Goal: Find specific page/section: Find specific page/section

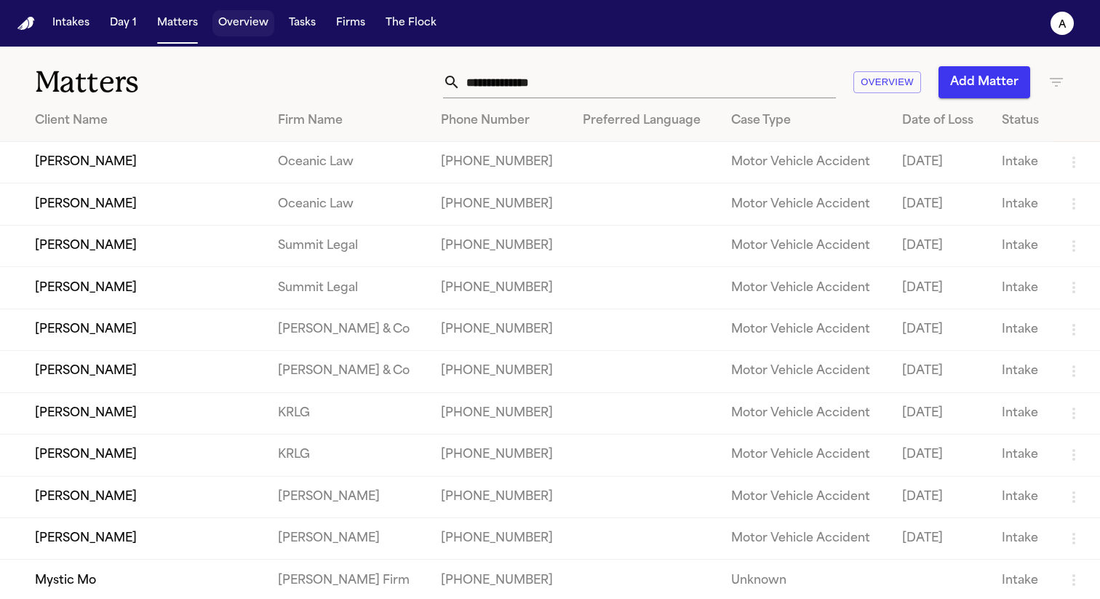
click at [231, 15] on button "Overview" at bounding box center [243, 23] width 62 height 26
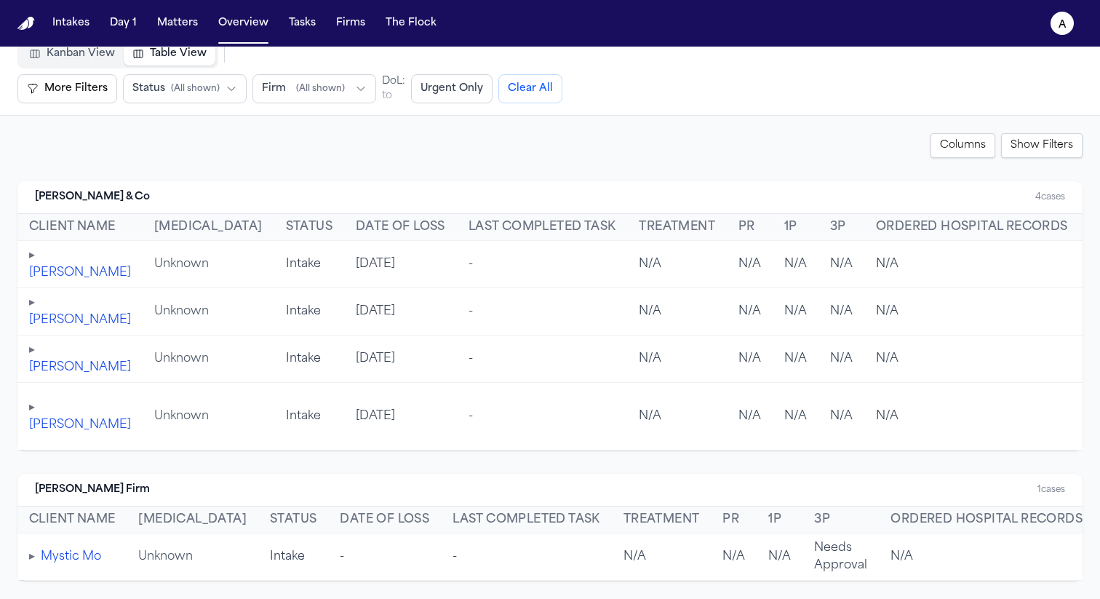
click at [33, 259] on button "▸" at bounding box center [32, 255] width 6 height 17
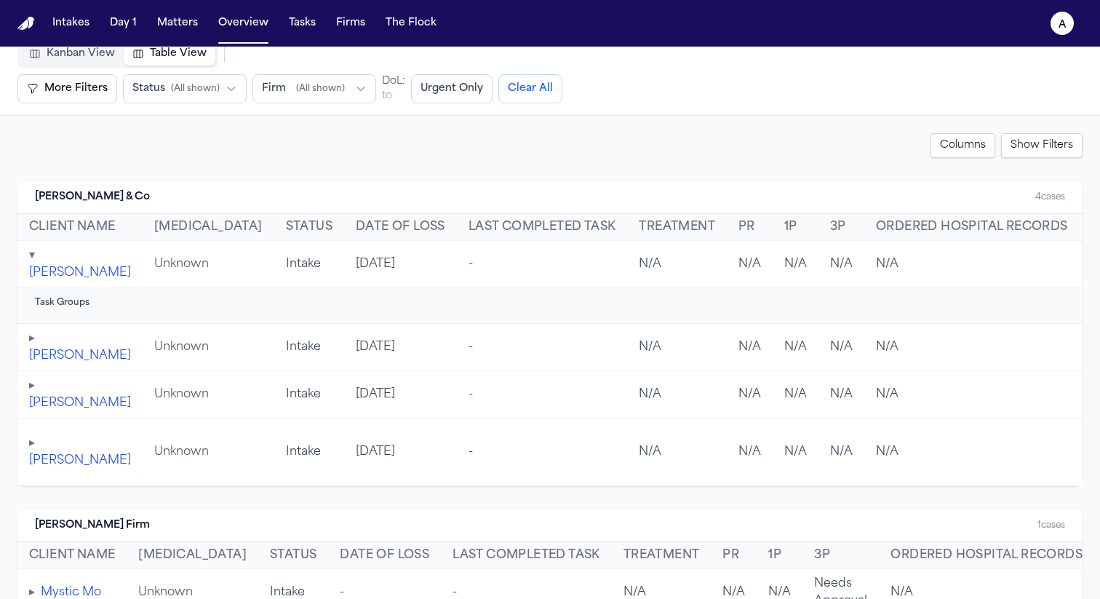
click at [33, 259] on button "▾" at bounding box center [32, 255] width 6 height 17
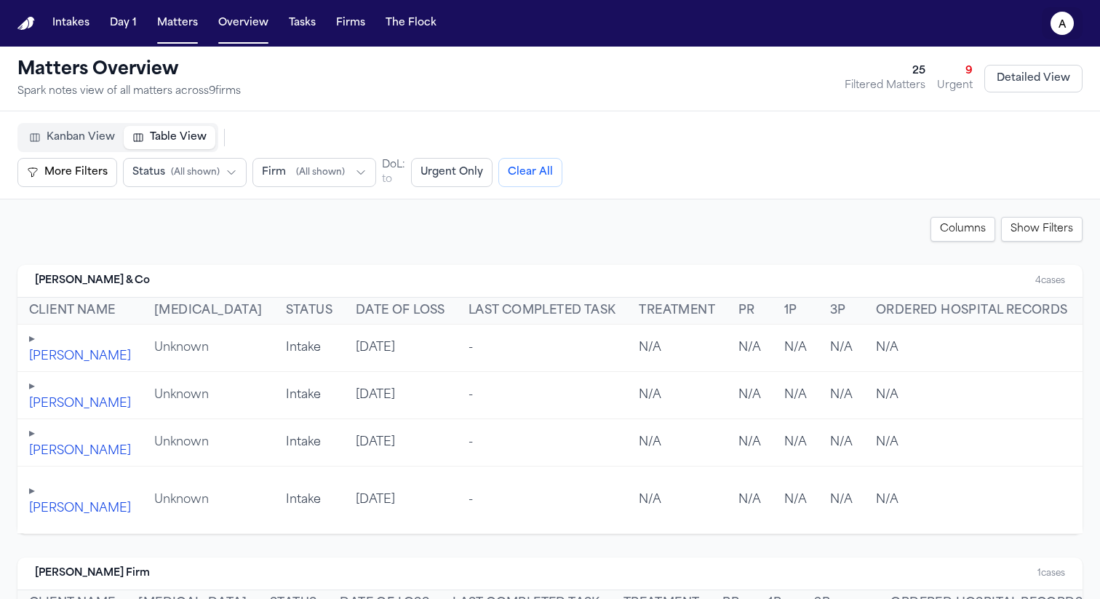
click at [1064, 34] on button "a" at bounding box center [1062, 23] width 41 height 32
